Goal: Task Accomplishment & Management: Complete application form

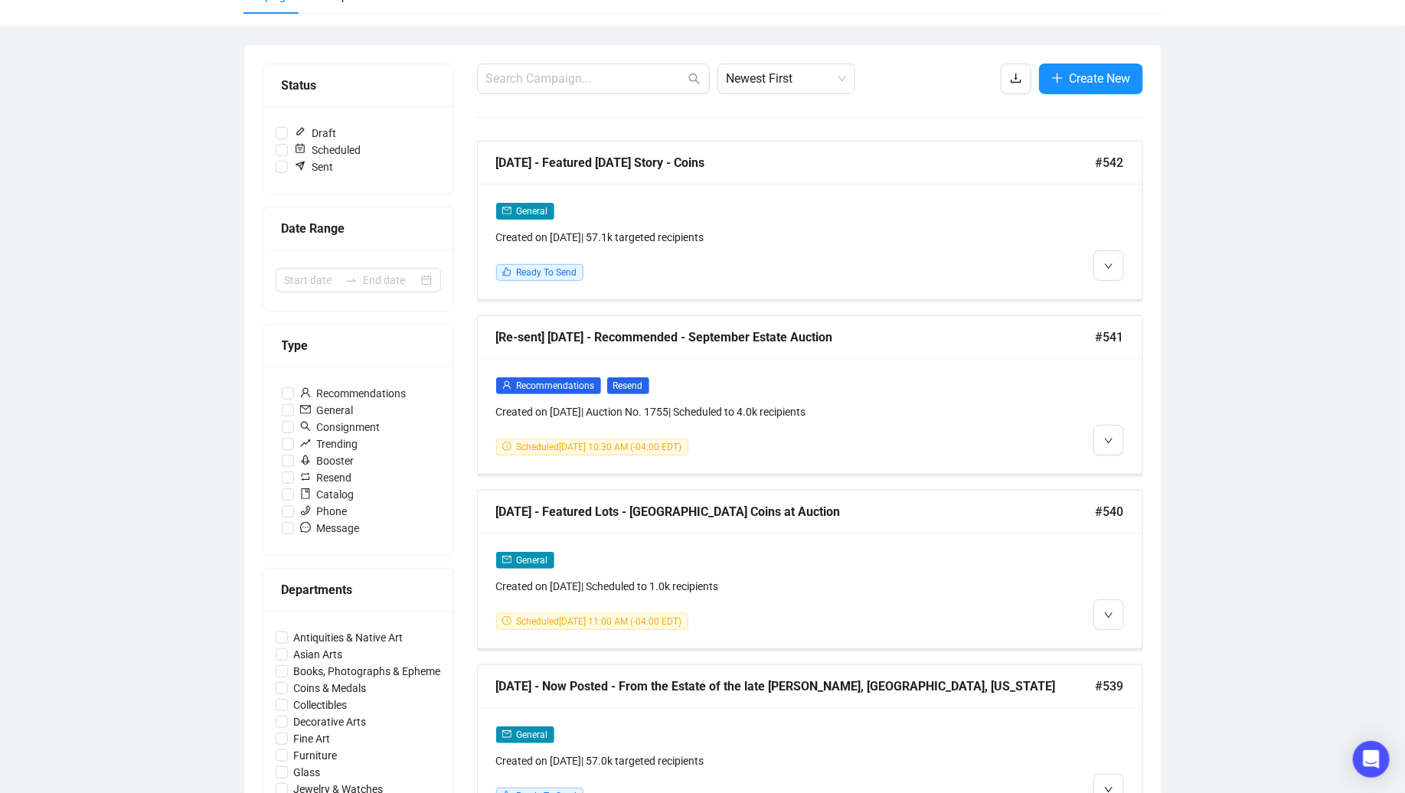
scroll to position [139, 0]
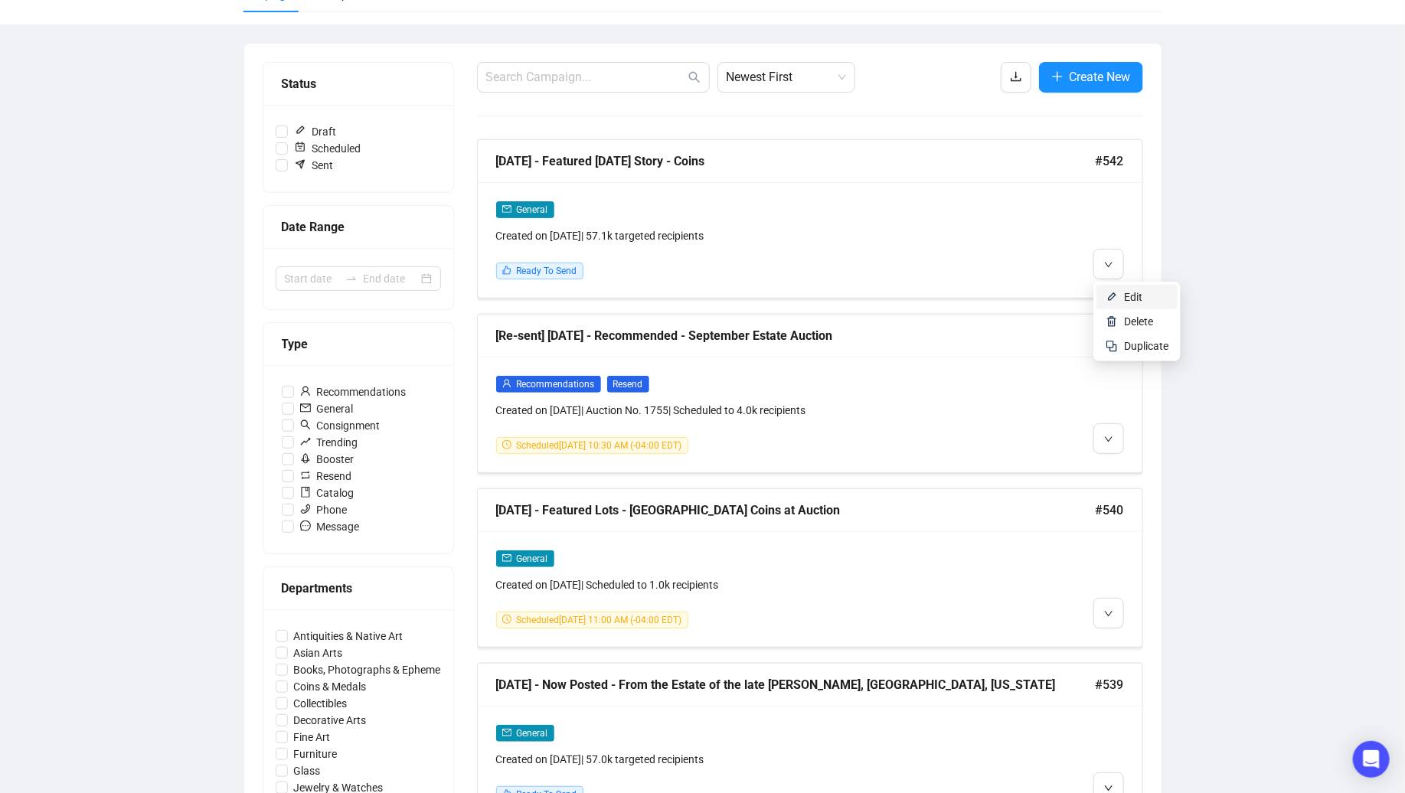
click at [1121, 295] on li "Edit" at bounding box center [1137, 297] width 81 height 25
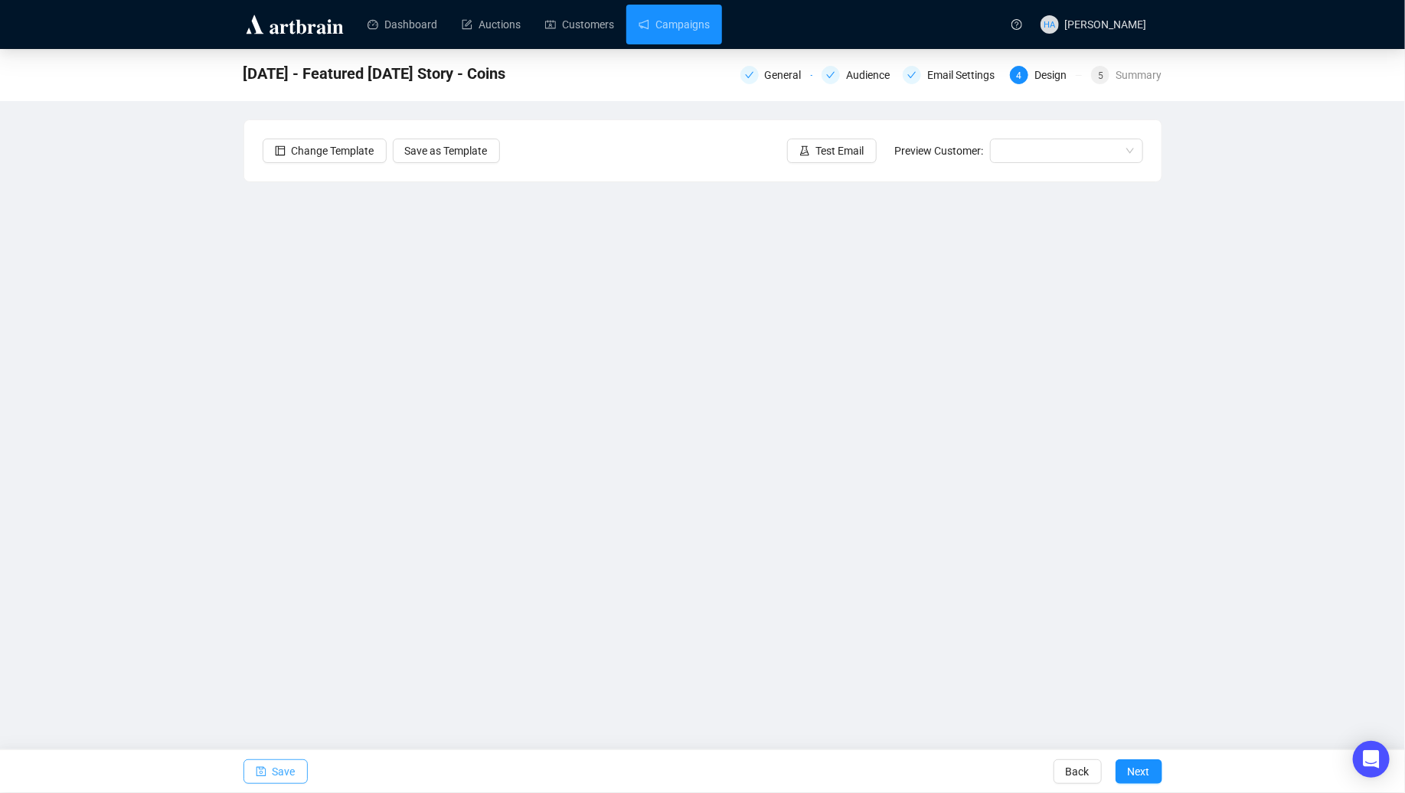
click at [285, 767] on span "Save" at bounding box center [284, 771] width 23 height 43
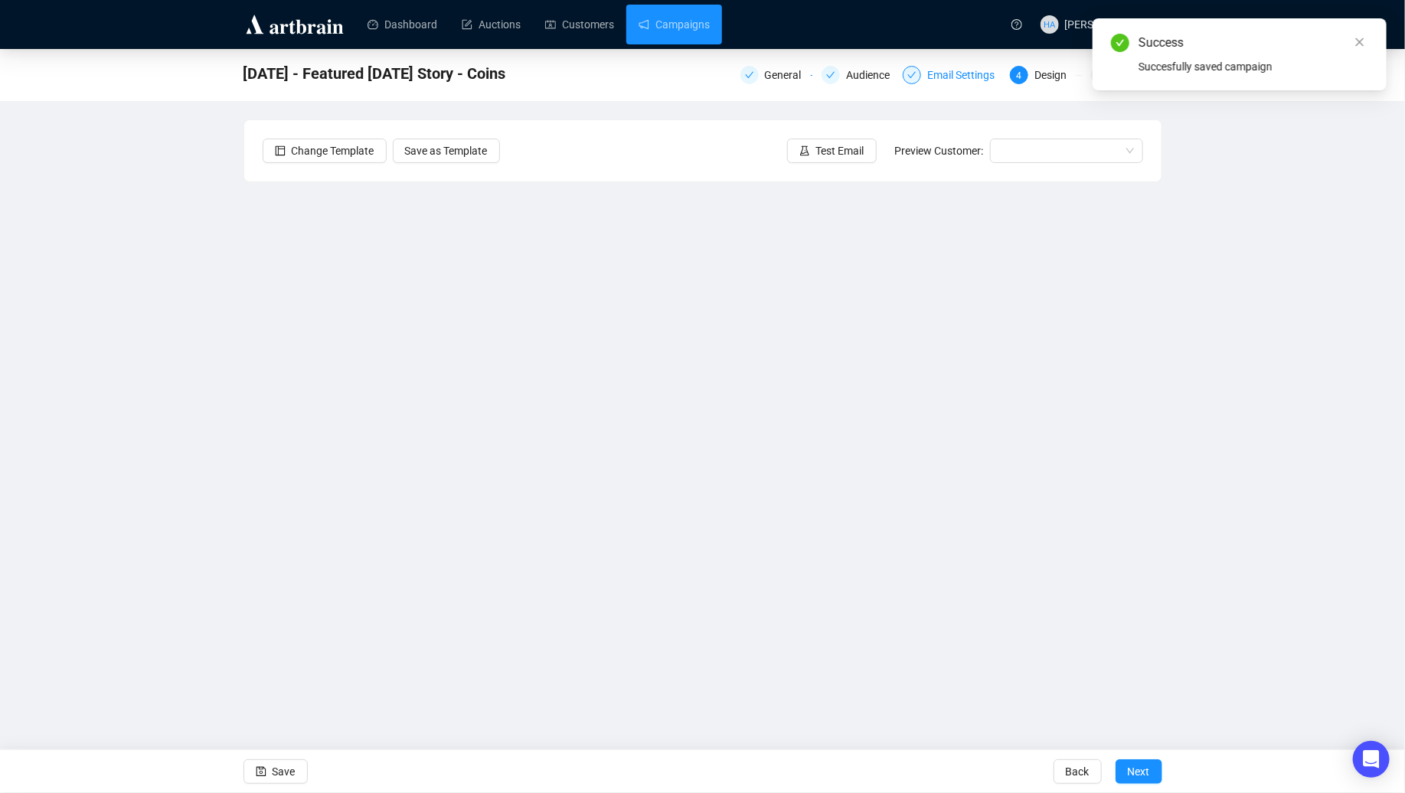
click at [945, 75] on div "Email Settings" at bounding box center [965, 75] width 77 height 18
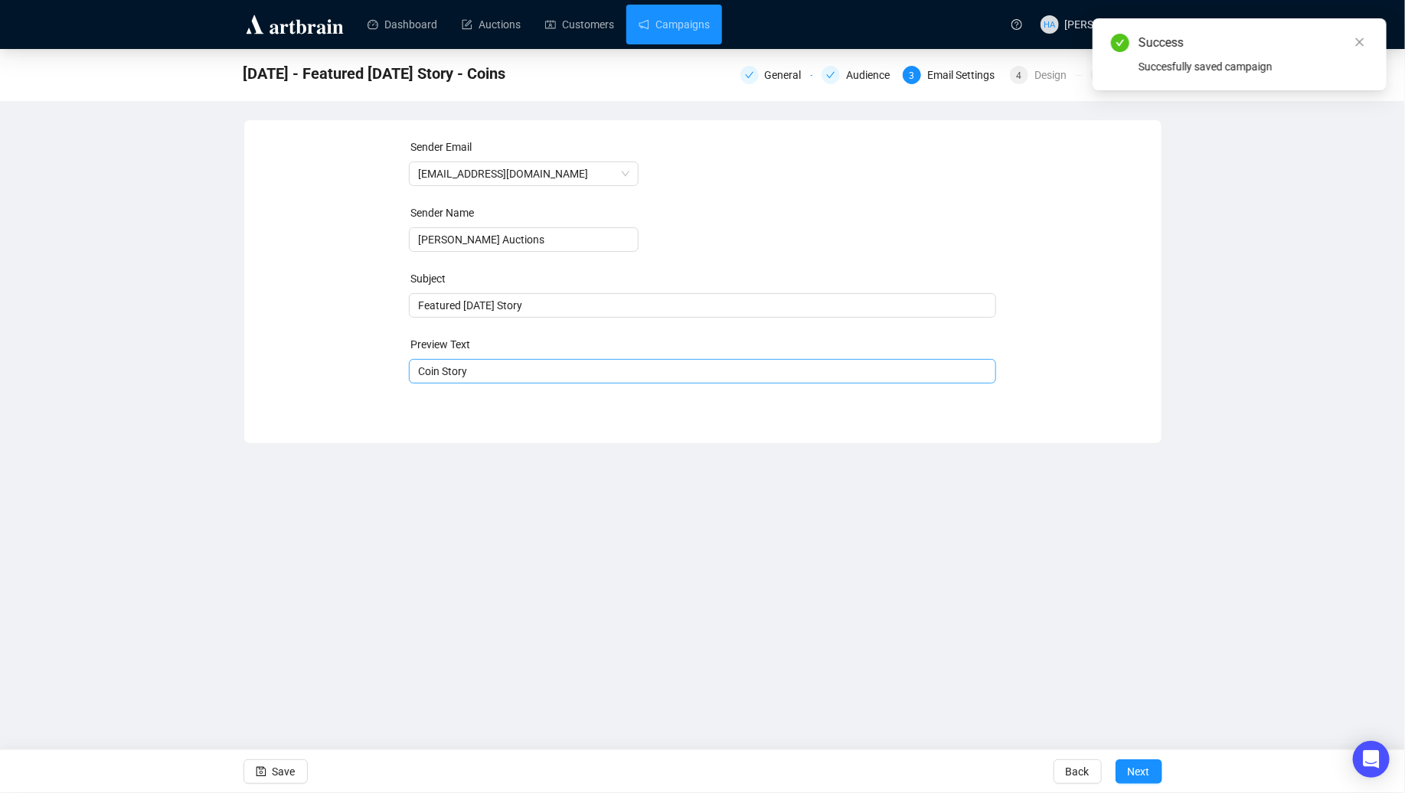
click at [489, 378] on span "Coin Story" at bounding box center [702, 371] width 587 height 12
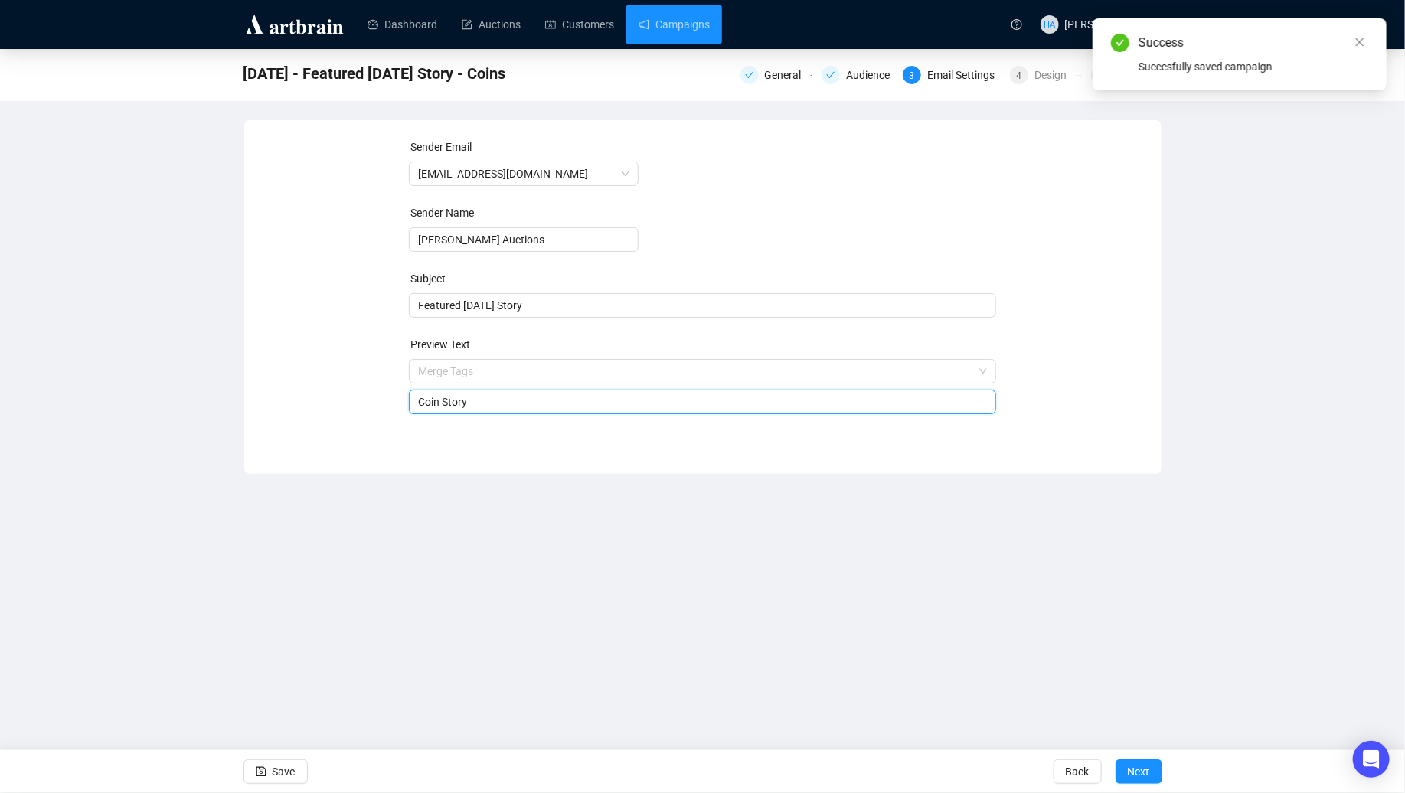
click at [489, 378] on input "search" at bounding box center [695, 371] width 555 height 23
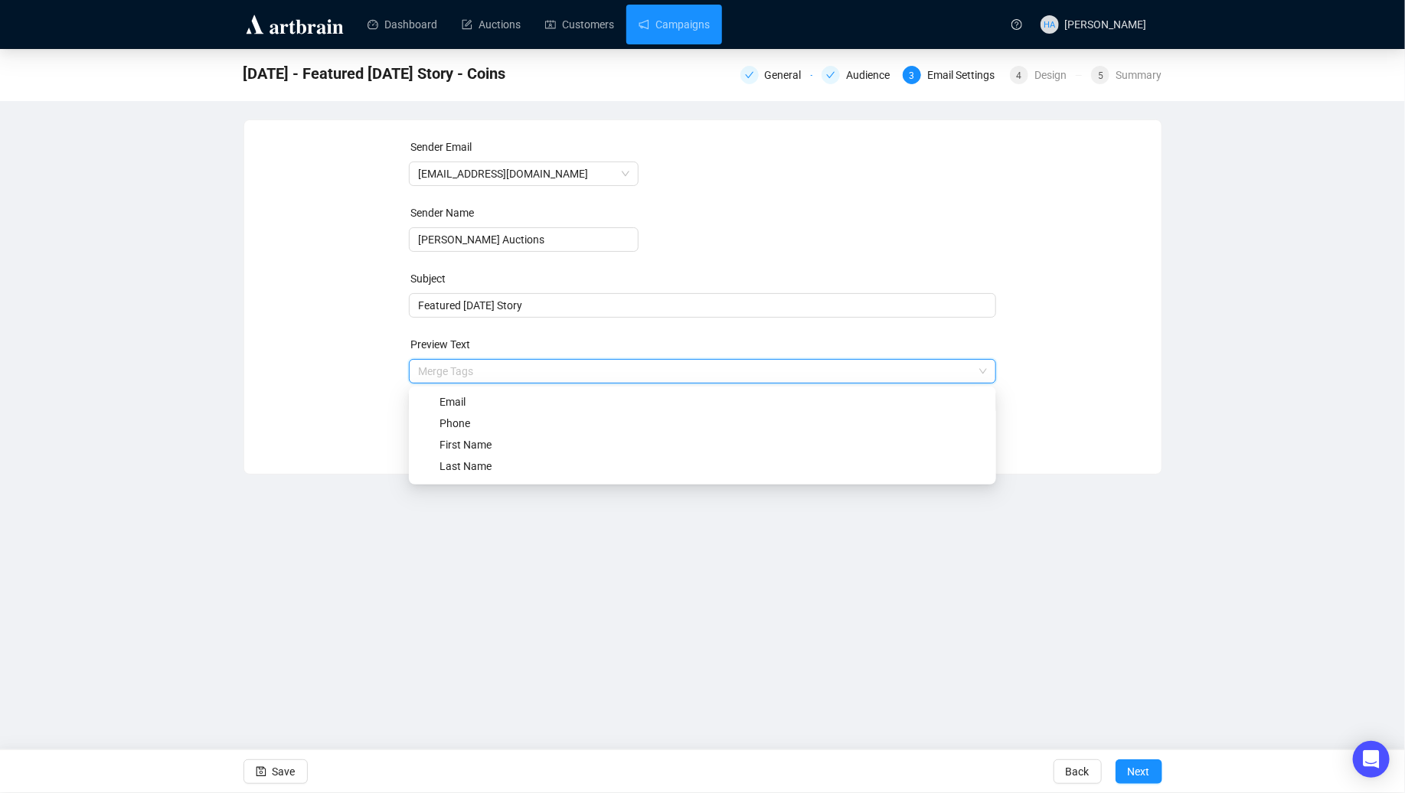
drag, startPoint x: 381, startPoint y: 396, endPoint x: 401, endPoint y: 395, distance: 19.9
click at [384, 396] on div "Sender Email [EMAIL_ADDRESS][DOMAIN_NAME] Sender Name [PERSON_NAME] Auctions Su…" at bounding box center [703, 286] width 881 height 294
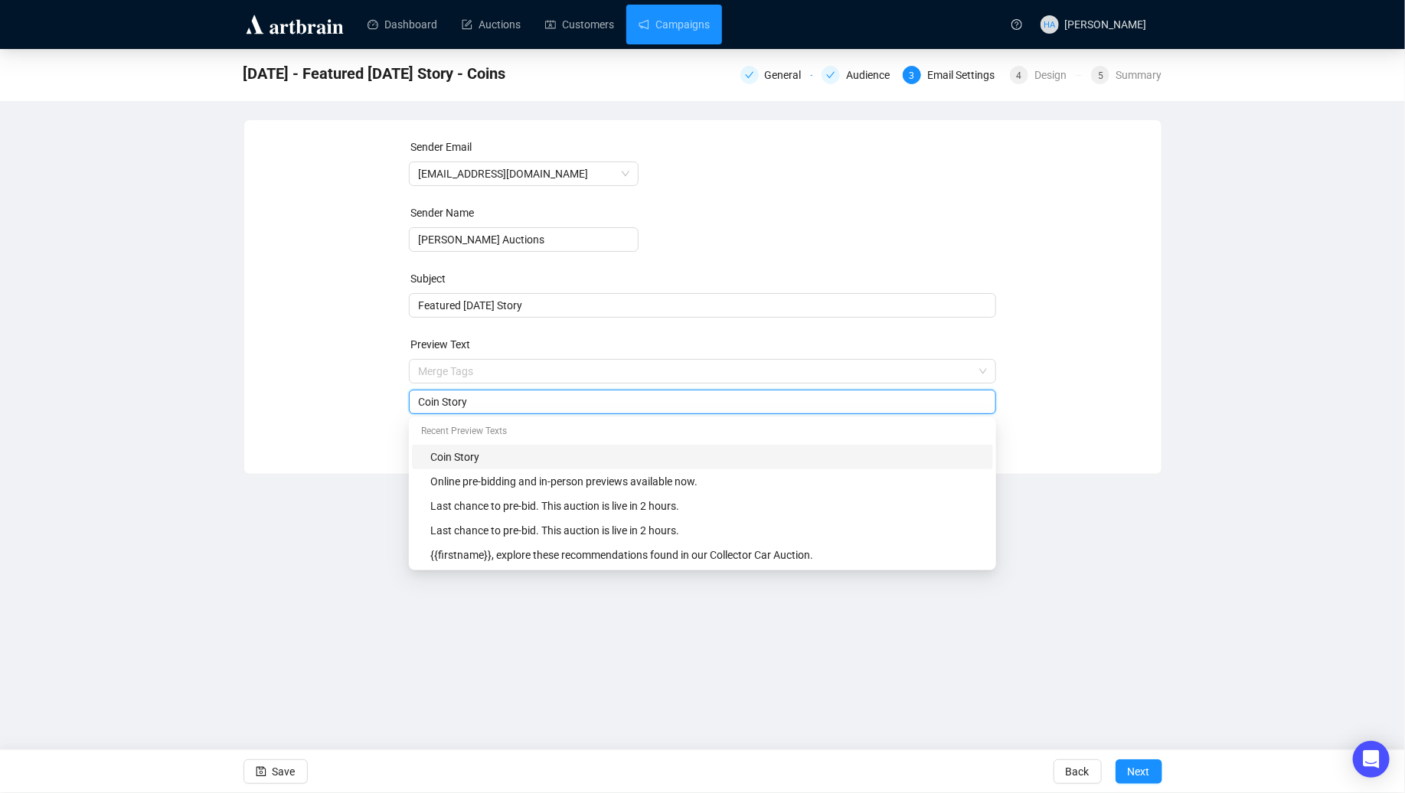
click at [447, 404] on input "Coin Story" at bounding box center [702, 402] width 569 height 17
click at [501, 407] on input "Highlights from the United States Coins at Auction" at bounding box center [702, 402] width 569 height 17
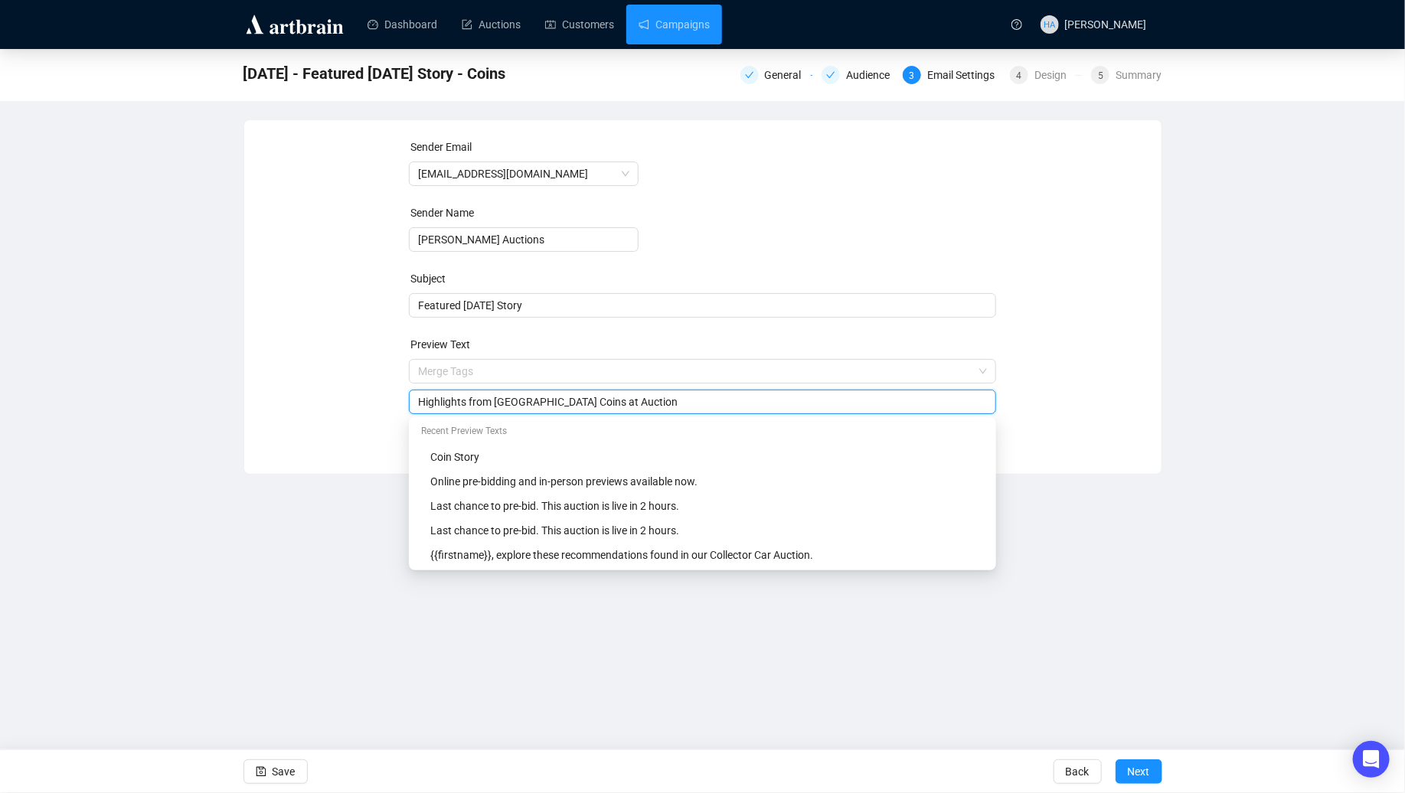
type input "Highlights from [GEOGRAPHIC_DATA] Coins at Auction"
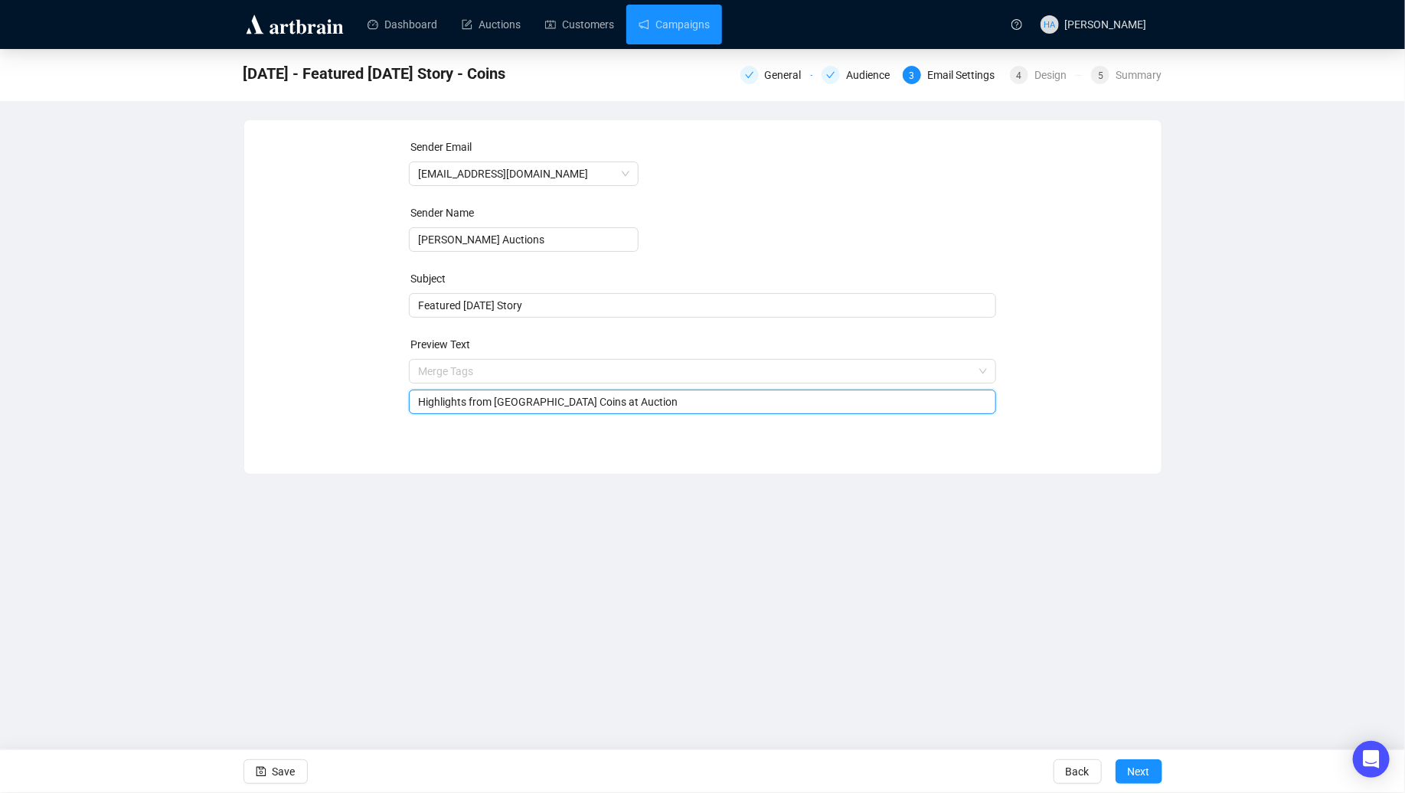
click at [680, 403] on input "Highlights from [GEOGRAPHIC_DATA] Coins at Auction" at bounding box center [702, 402] width 569 height 17
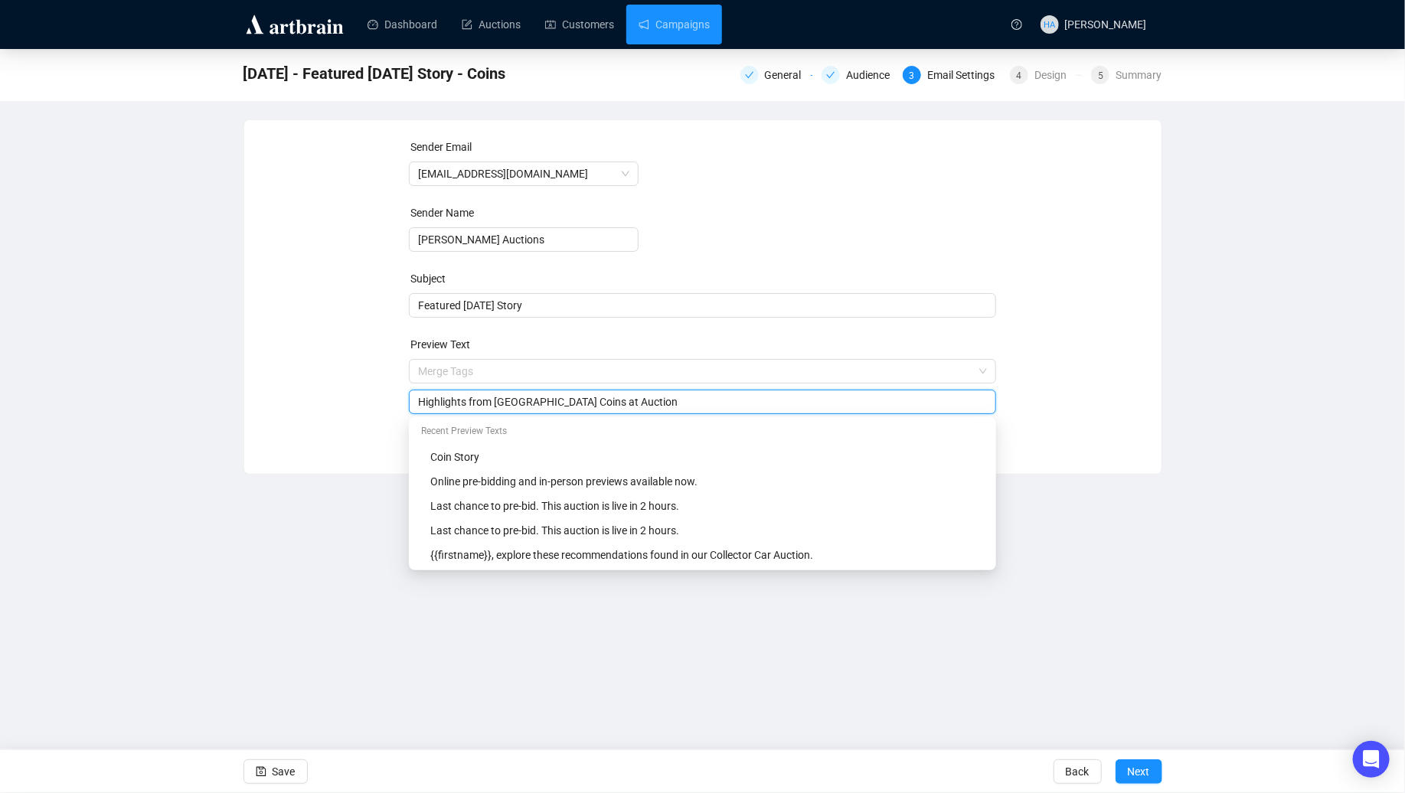
click at [1065, 405] on div "Sender Email [EMAIL_ADDRESS][DOMAIN_NAME] Sender Name [PERSON_NAME] Auctions Su…" at bounding box center [703, 286] width 881 height 294
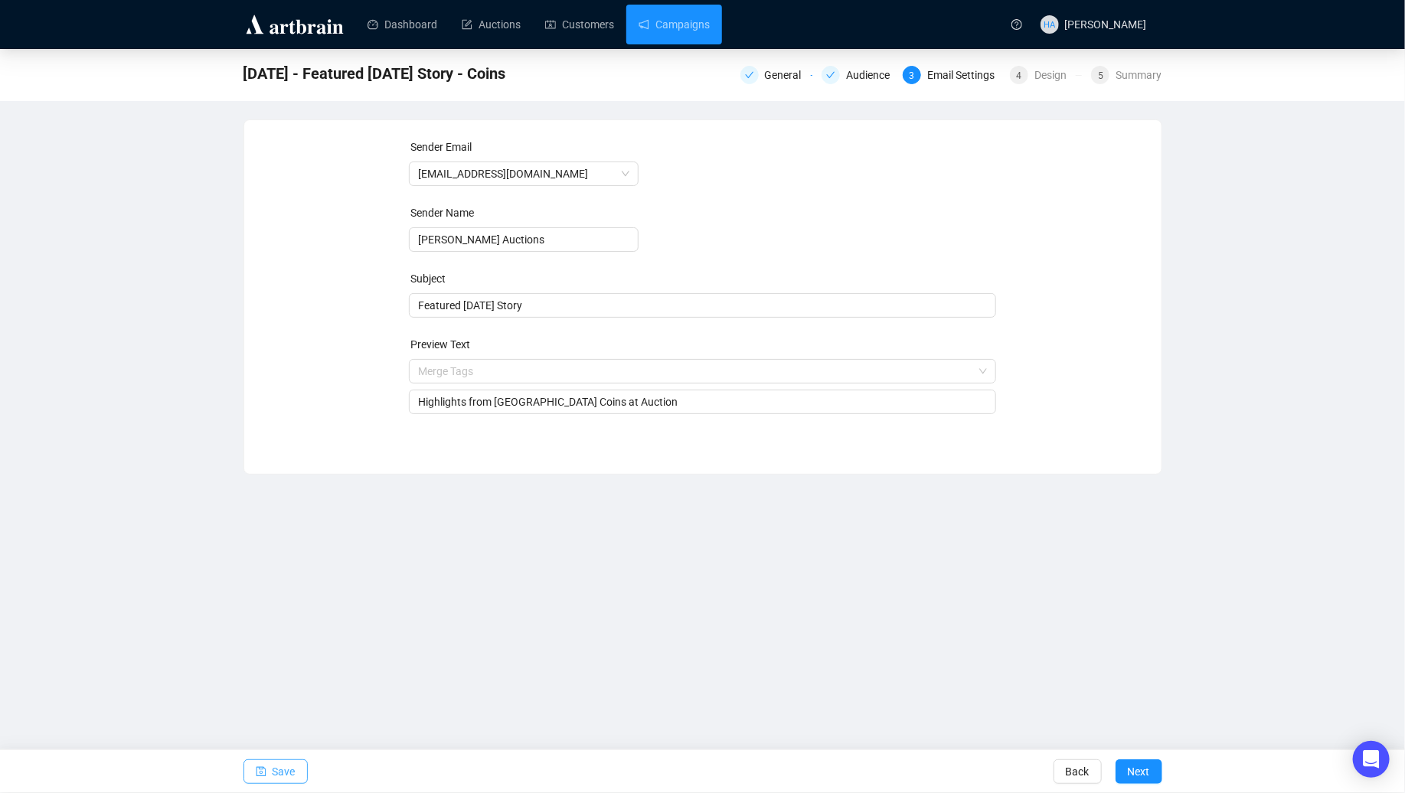
click at [285, 773] on span "Save" at bounding box center [284, 771] width 23 height 43
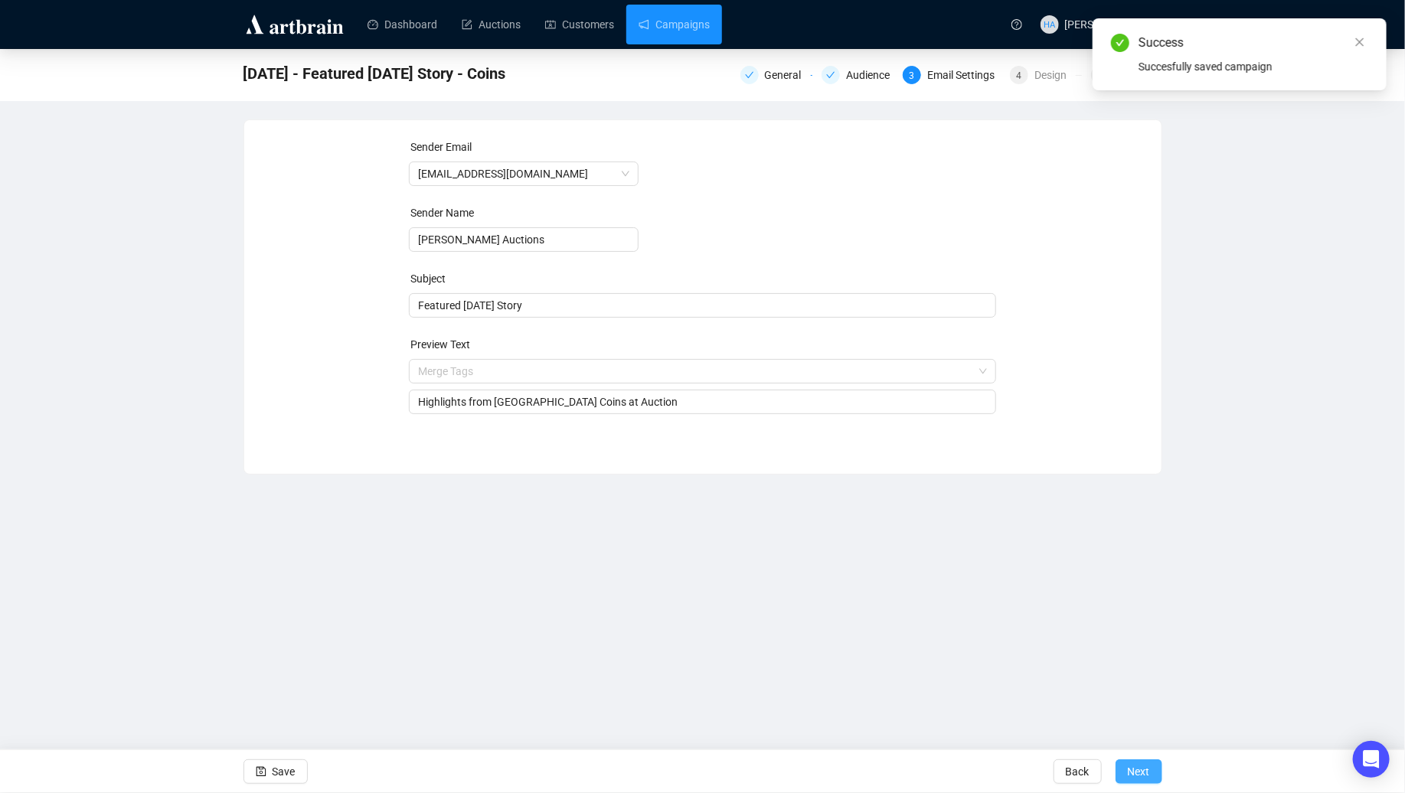
click at [1132, 771] on span "Next" at bounding box center [1139, 771] width 22 height 43
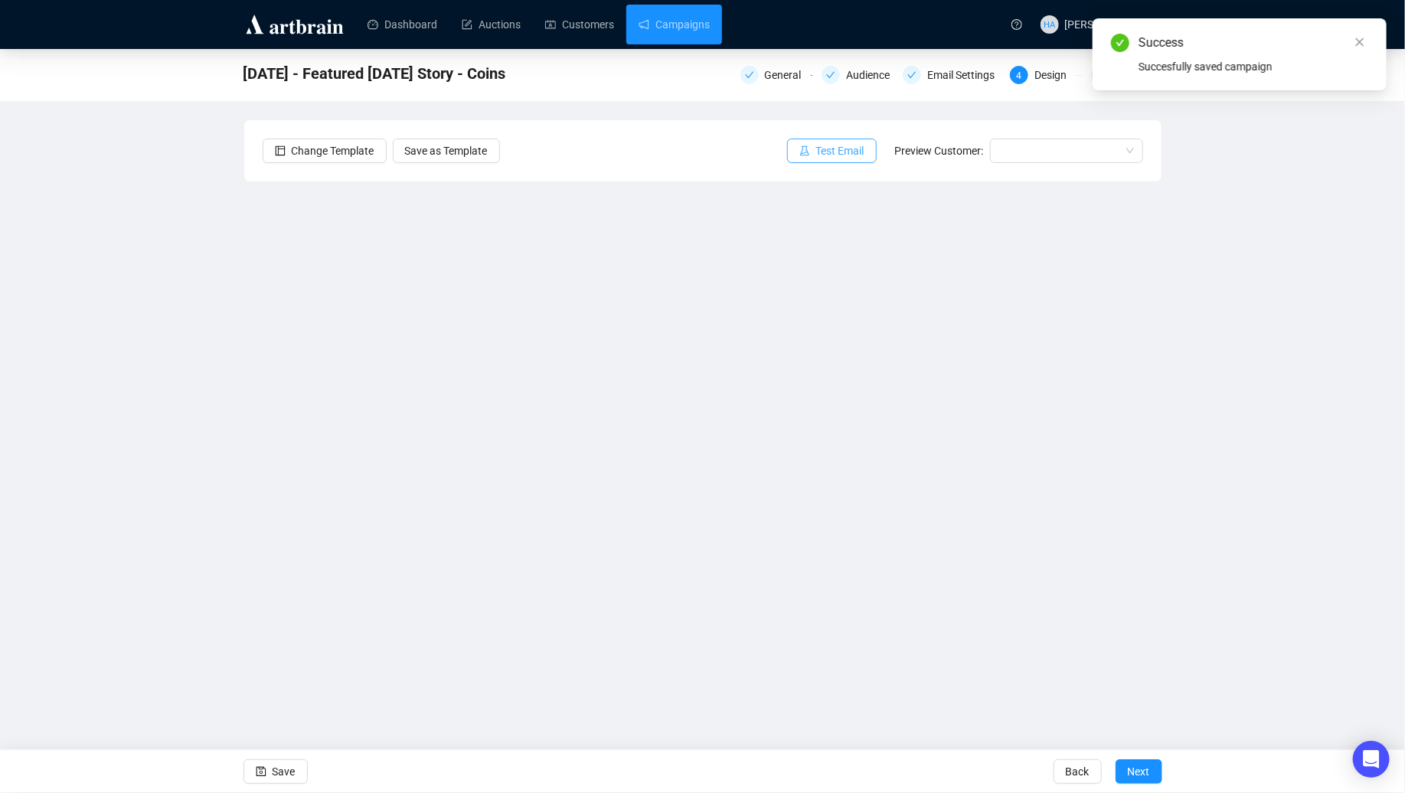
click at [838, 149] on span "Test Email" at bounding box center [840, 150] width 48 height 17
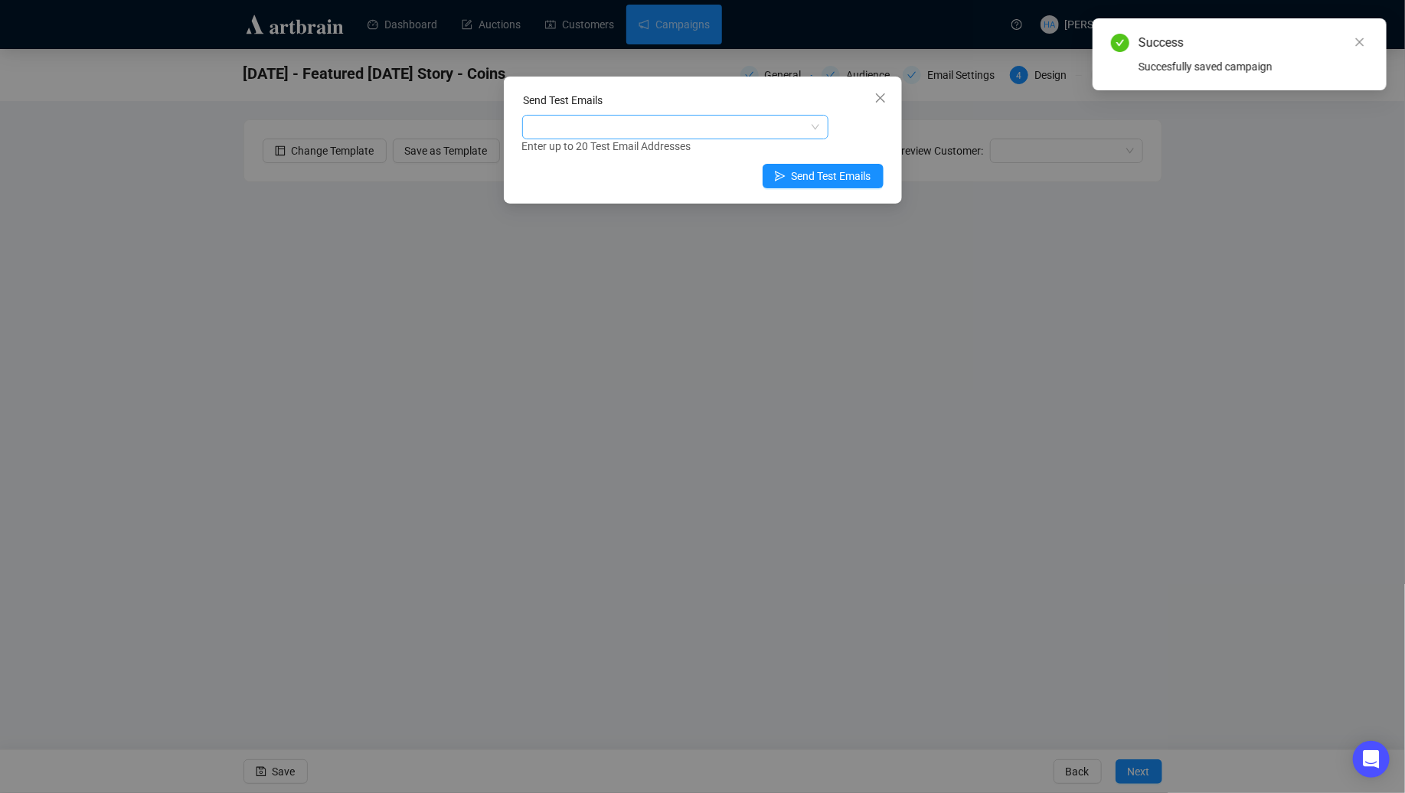
click at [698, 125] on div at bounding box center [667, 126] width 284 height 21
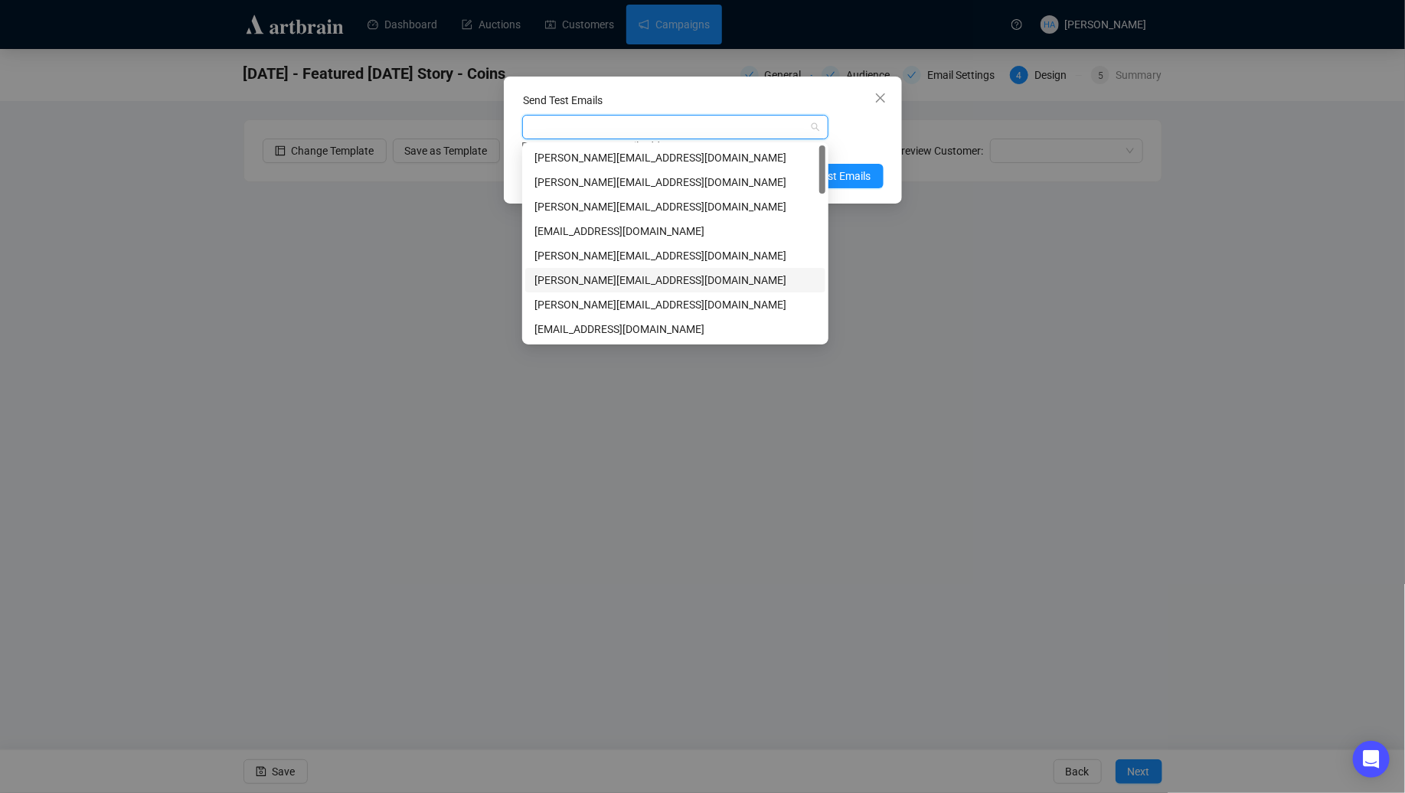
click at [559, 277] on div "[PERSON_NAME][EMAIL_ADDRESS][DOMAIN_NAME]" at bounding box center [675, 280] width 282 height 17
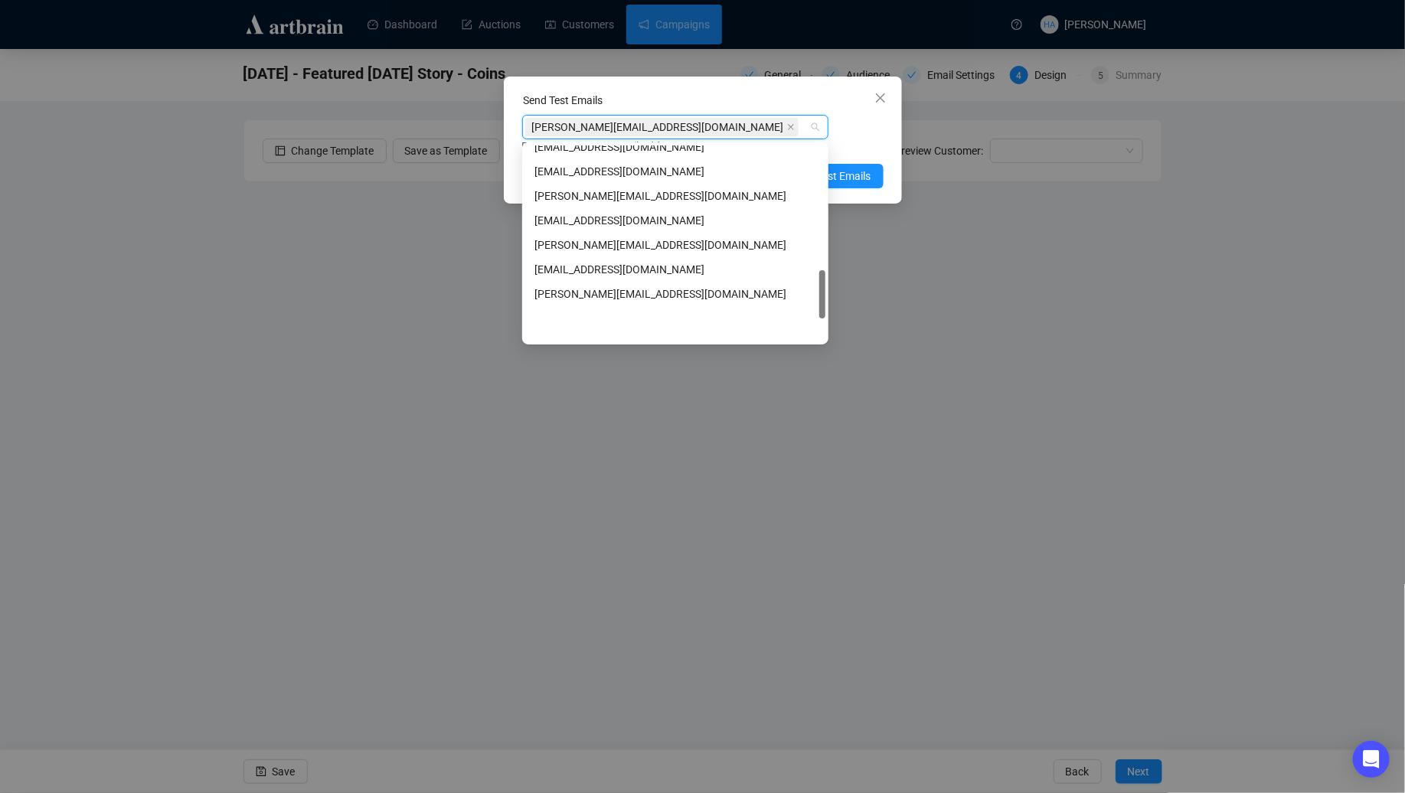
scroll to position [587, 0]
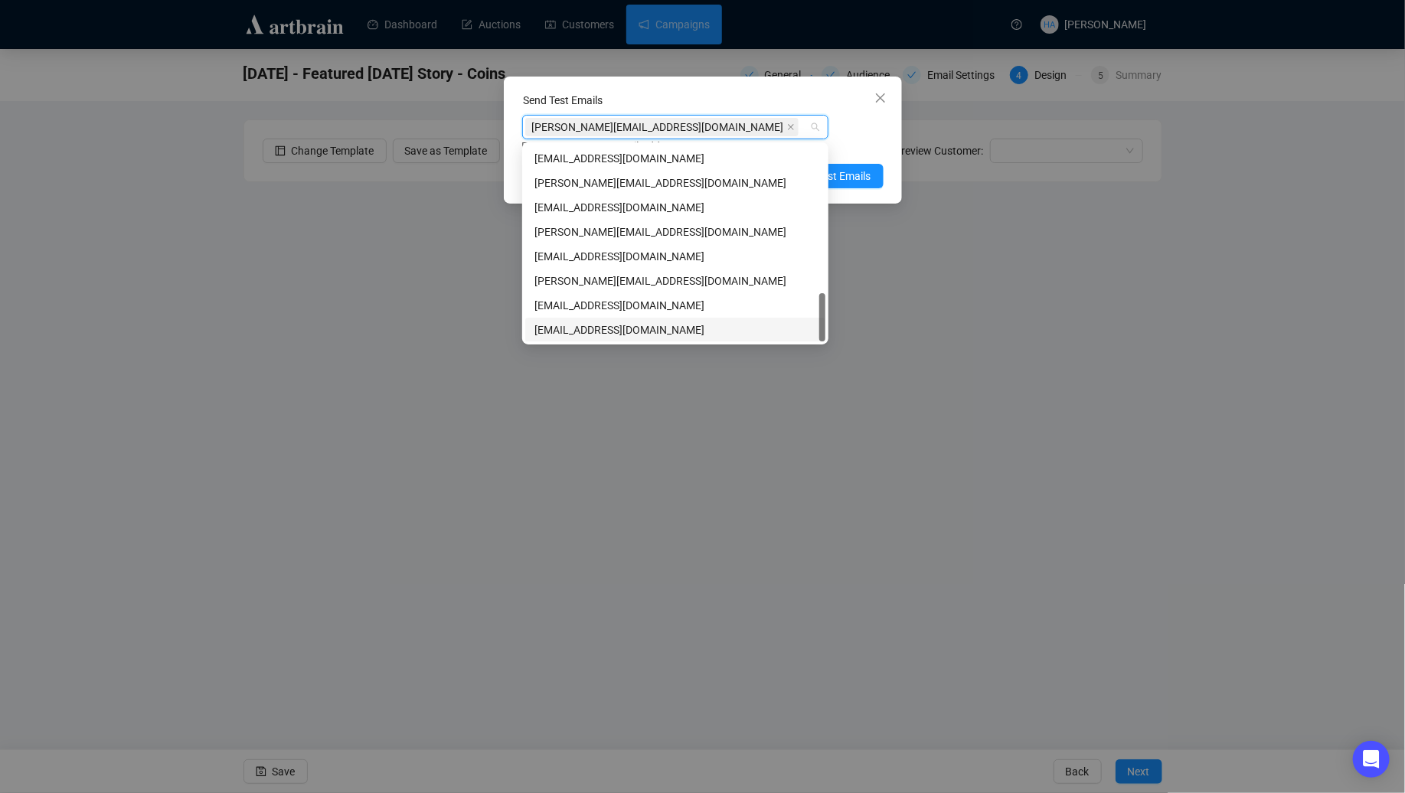
click at [559, 326] on div "[EMAIL_ADDRESS][DOMAIN_NAME]" at bounding box center [675, 330] width 282 height 17
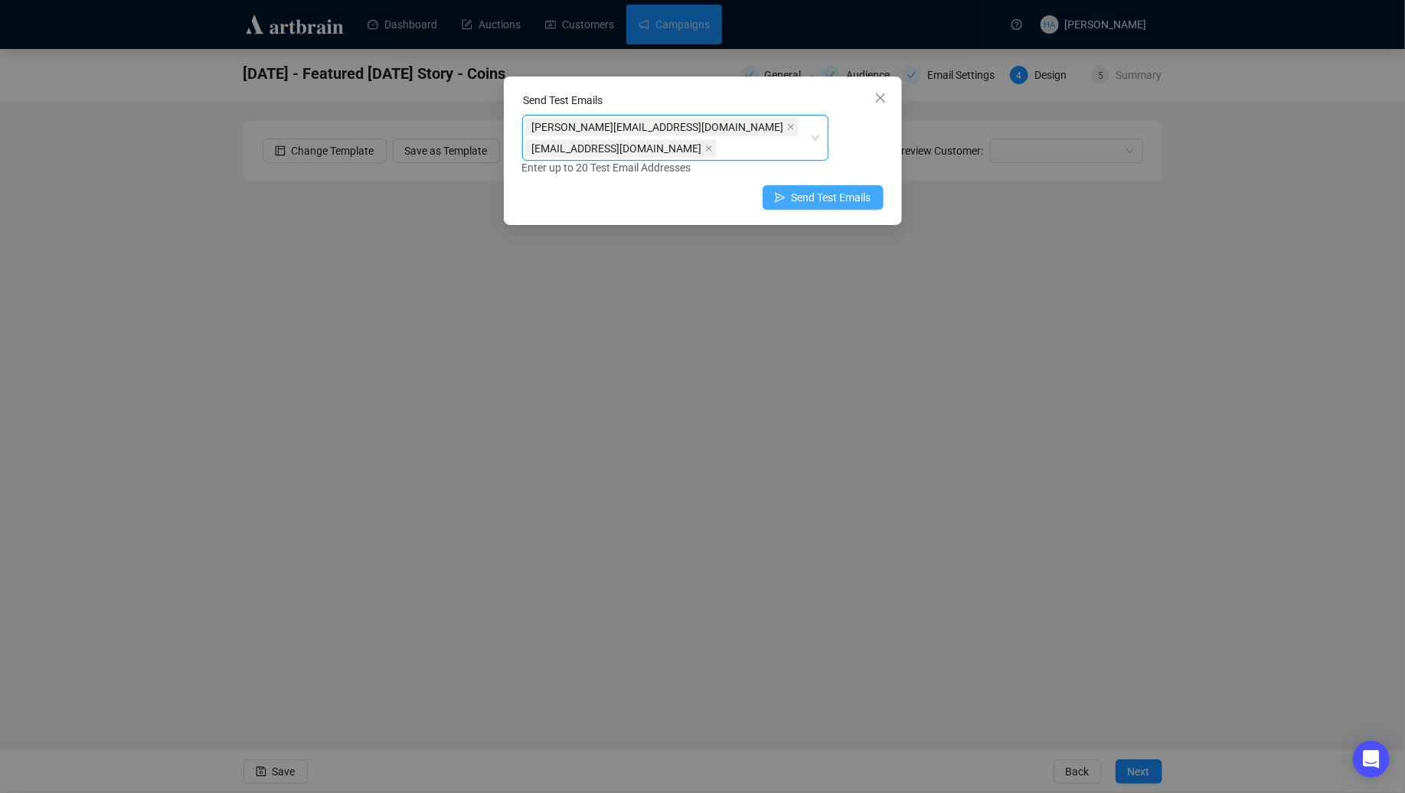
click at [847, 189] on span "Send Test Emails" at bounding box center [832, 197] width 80 height 17
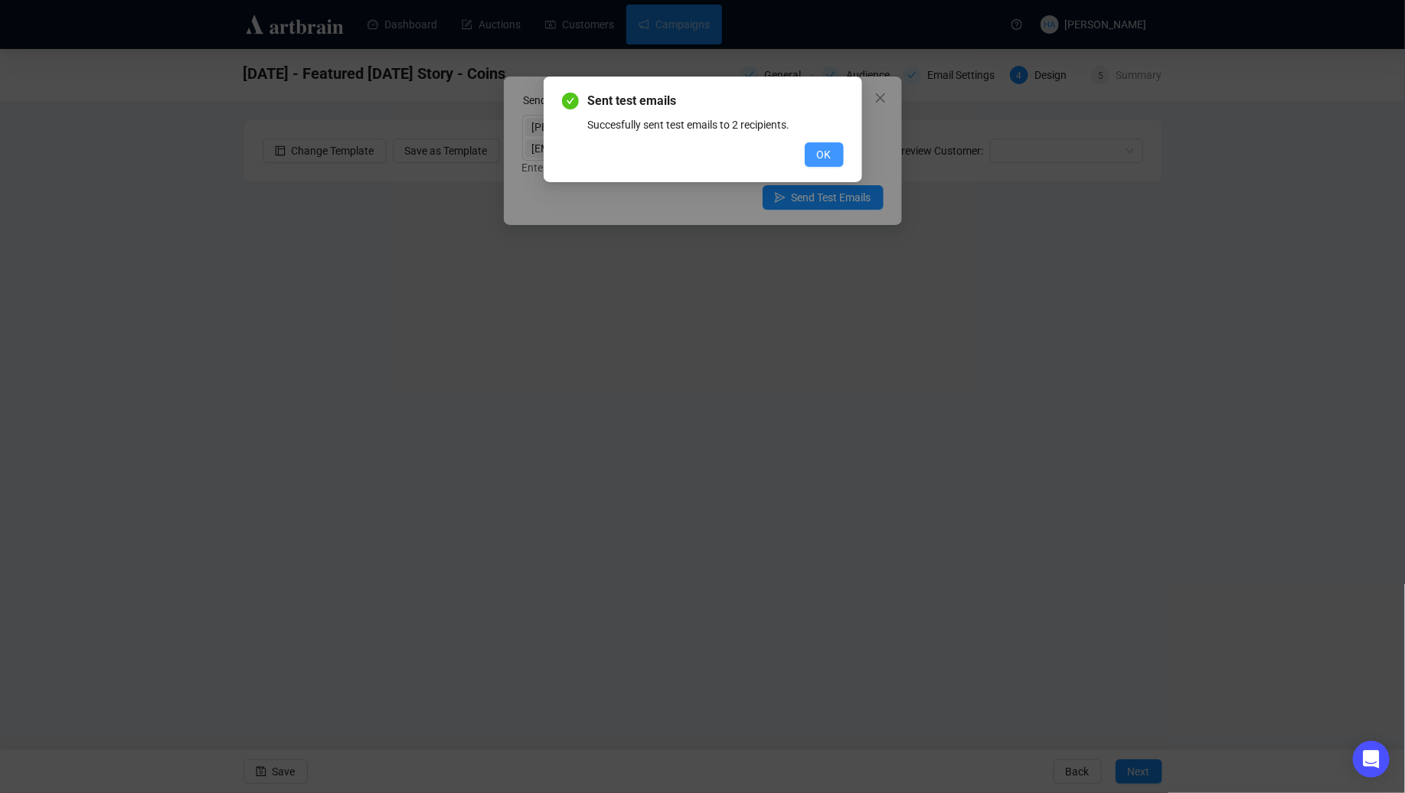
click at [820, 149] on span "OK" at bounding box center [824, 154] width 15 height 17
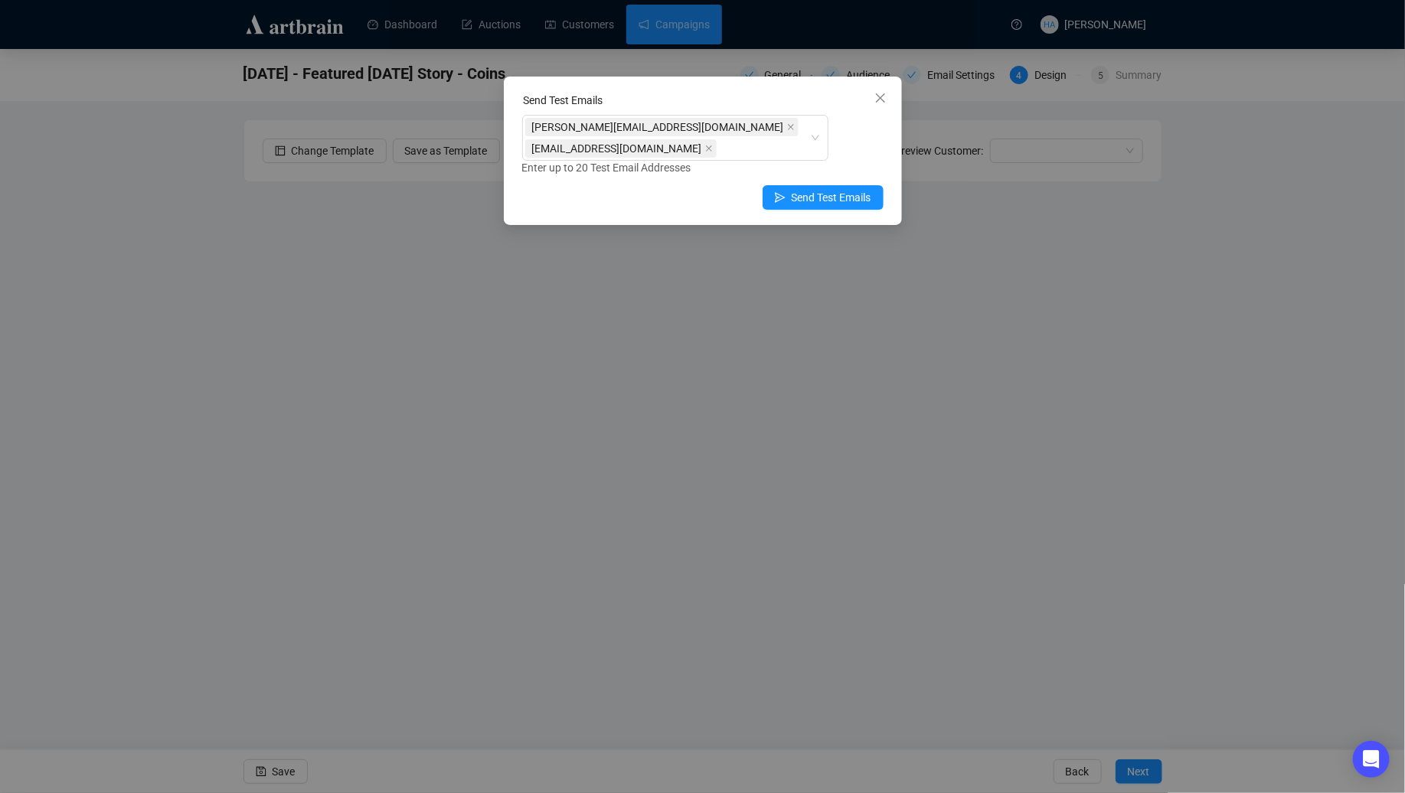
drag, startPoint x: 886, startPoint y: 98, endPoint x: 832, endPoint y: 159, distance: 81.3
click at [886, 98] on icon "close" at bounding box center [880, 98] width 12 height 12
